Goal: Task Accomplishment & Management: Use online tool/utility

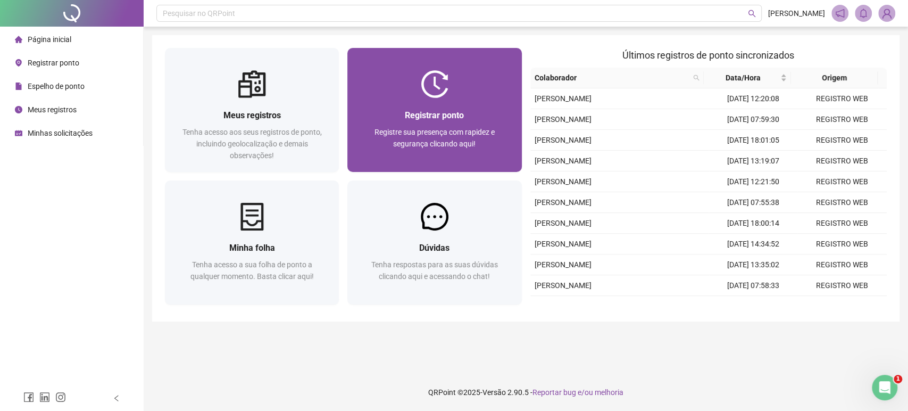
click at [476, 93] on div at bounding box center [434, 84] width 174 height 28
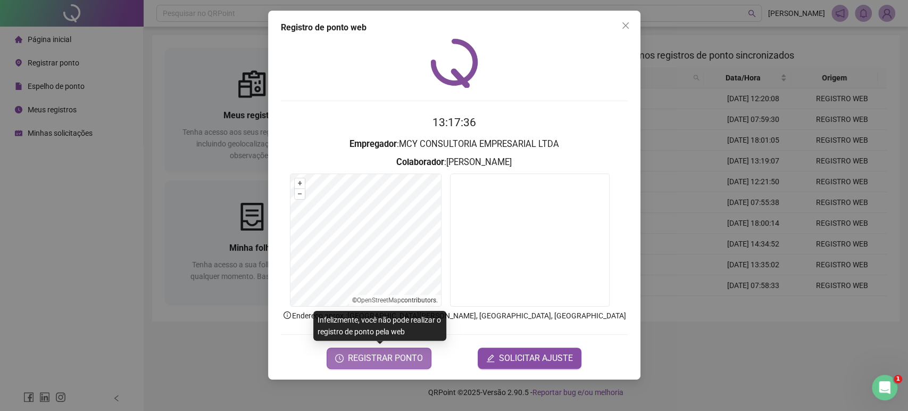
click at [378, 358] on span "REGISTRAR PONTO" at bounding box center [385, 358] width 75 height 13
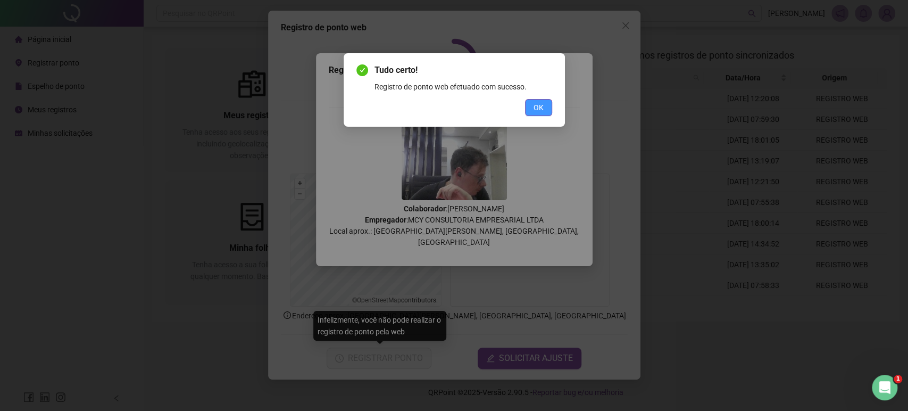
click at [545, 107] on button "OK" at bounding box center [538, 107] width 27 height 17
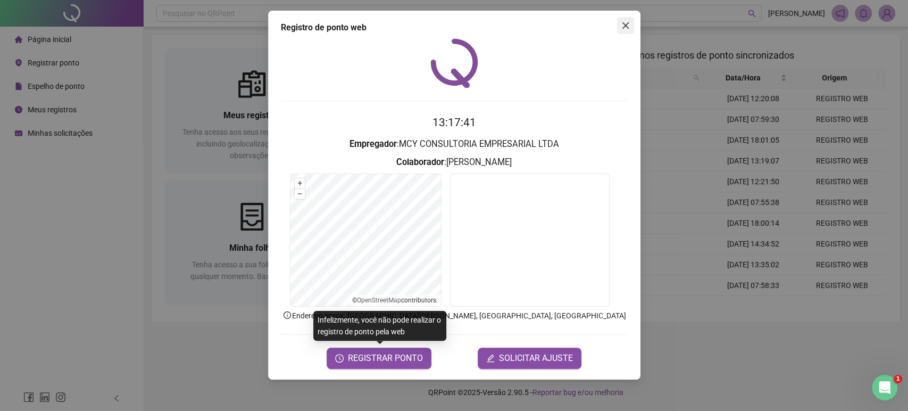
click at [625, 20] on button "Close" at bounding box center [625, 25] width 17 height 17
